Goal: Navigation & Orientation: Find specific page/section

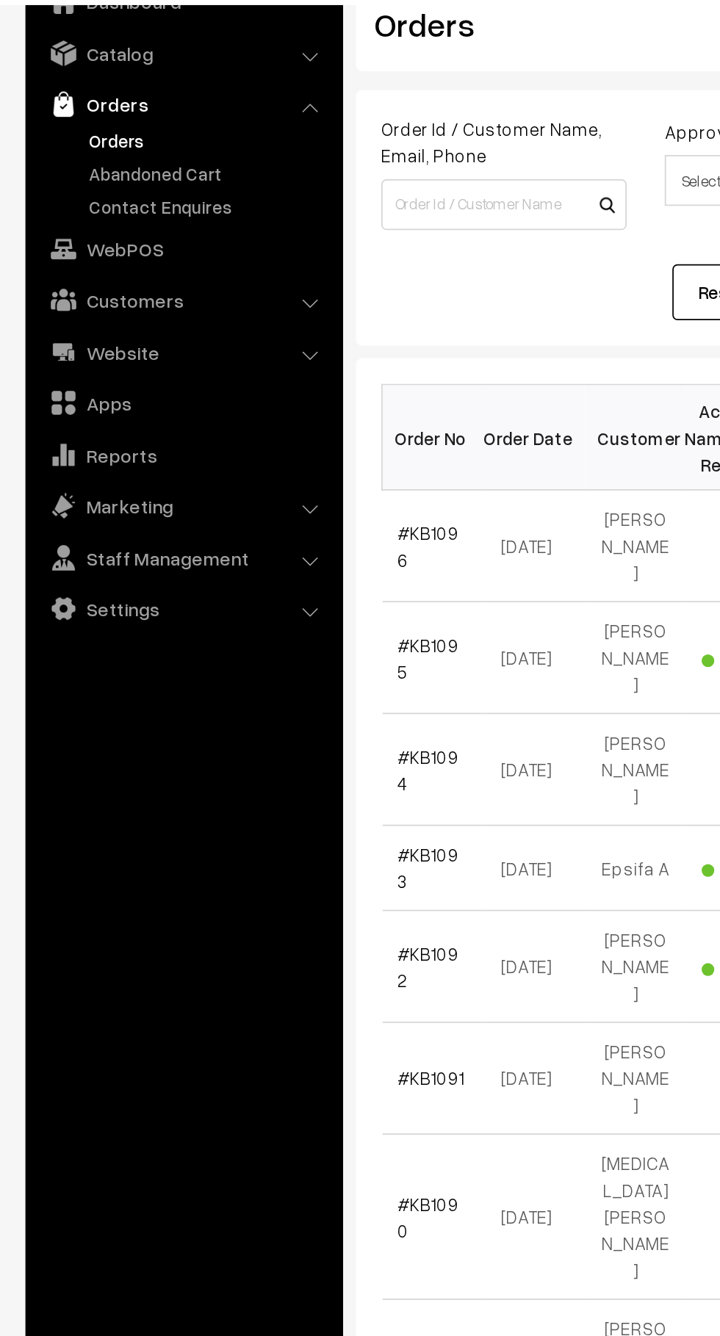
click at [122, 182] on link "Abandoned Cart" at bounding box center [120, 182] width 145 height 15
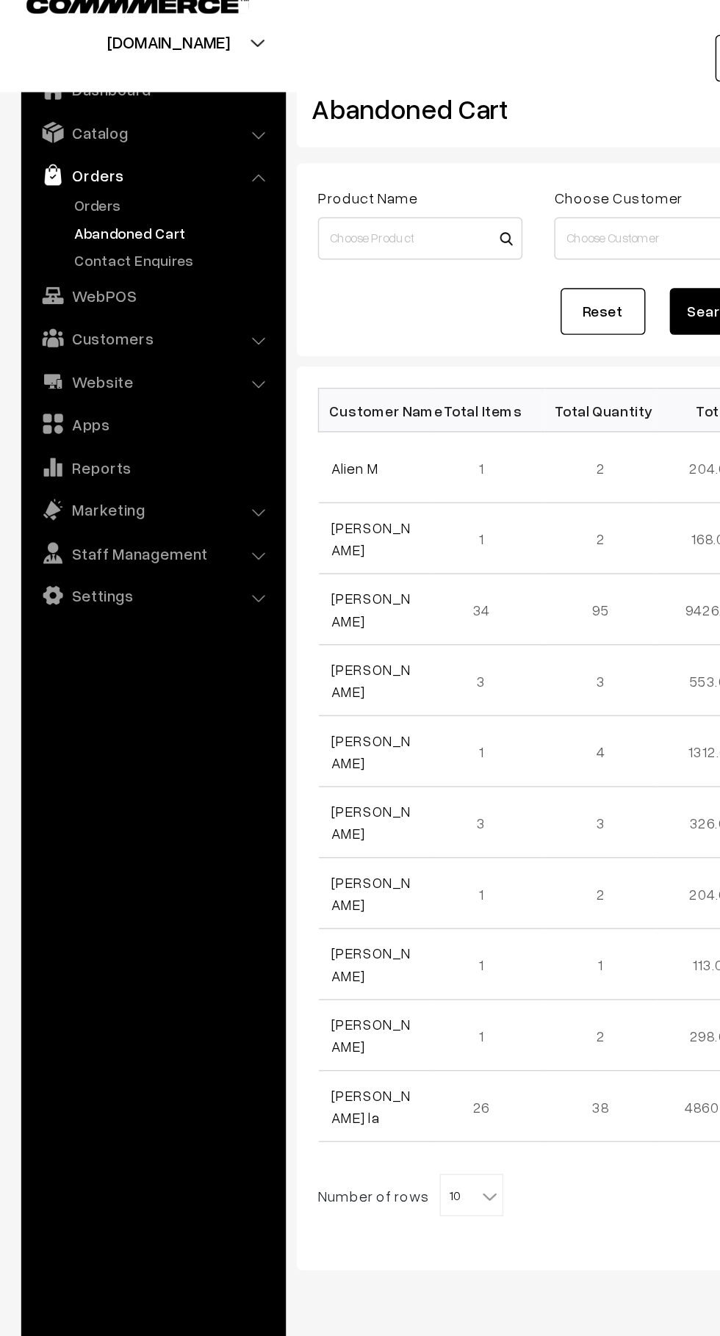
click at [91, 160] on link "Orders" at bounding box center [120, 163] width 145 height 15
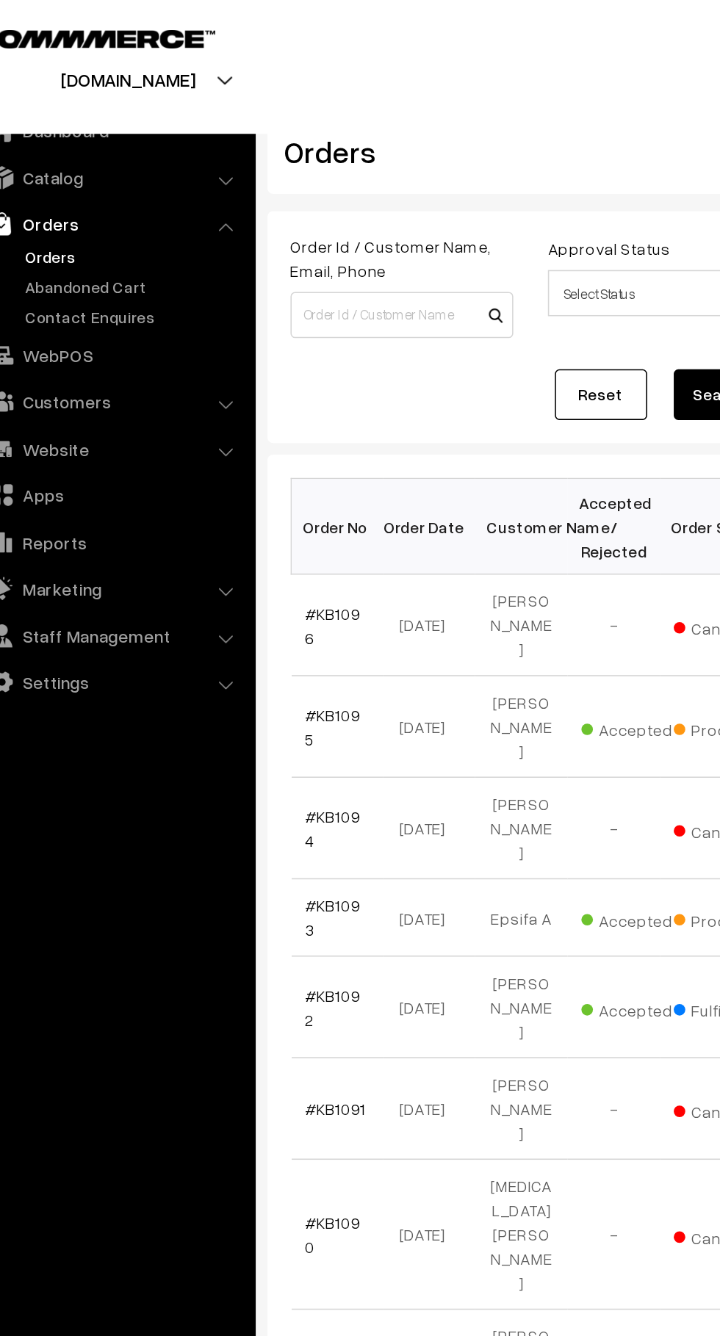
click at [126, 167] on link "Orders" at bounding box center [120, 163] width 145 height 15
